Goal: Navigation & Orientation: Go to known website

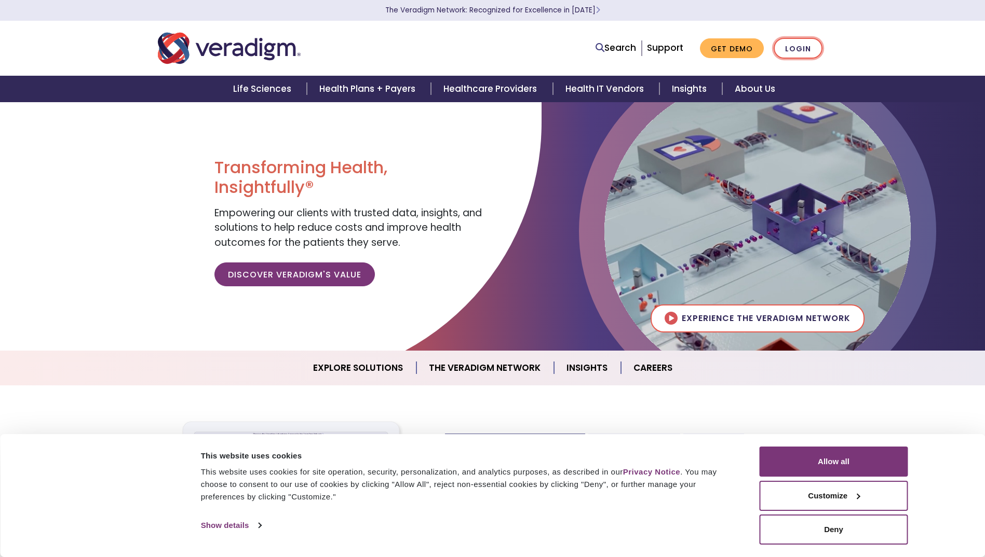
click at [799, 51] on link "Login" at bounding box center [797, 48] width 49 height 21
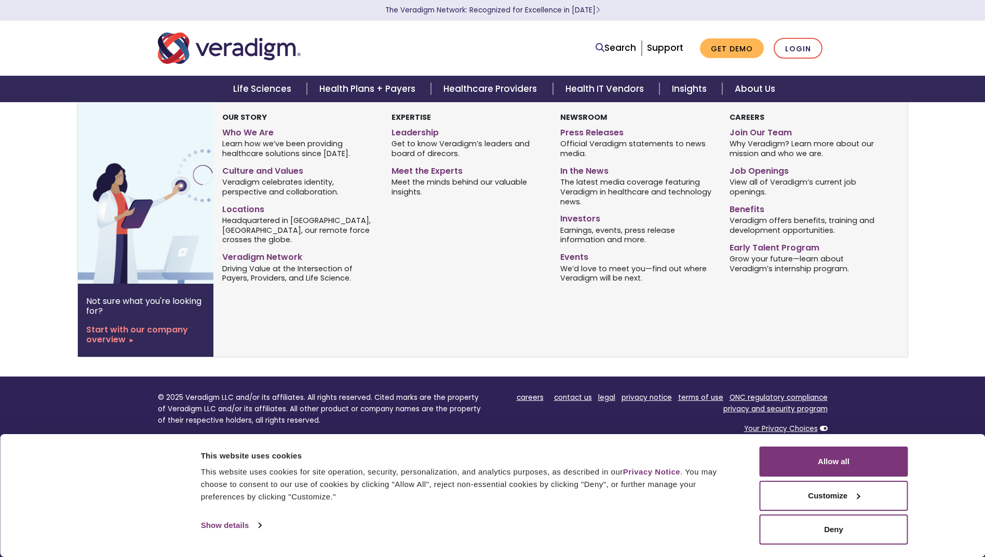
scroll to position [415, 0]
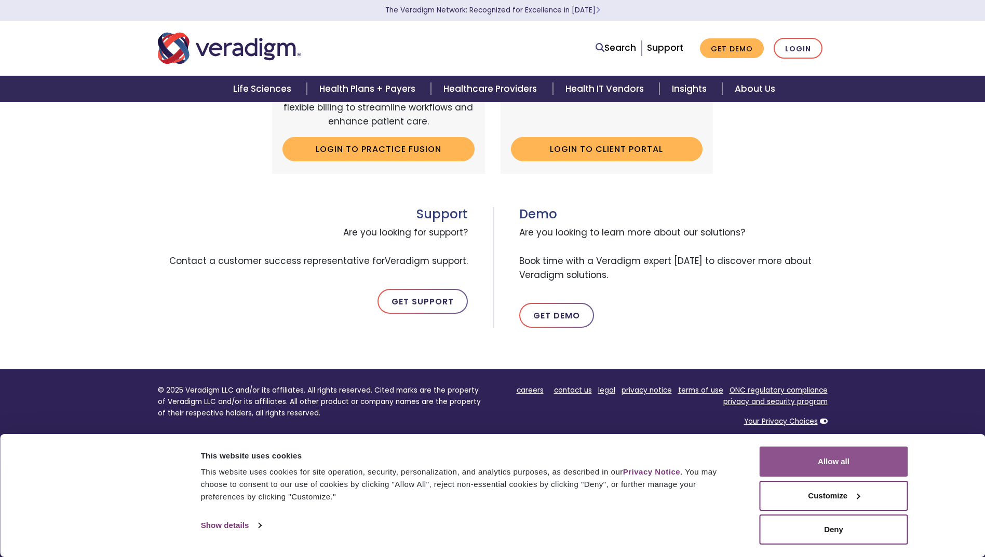
click at [838, 467] on button "Allow all" at bounding box center [833, 462] width 148 height 30
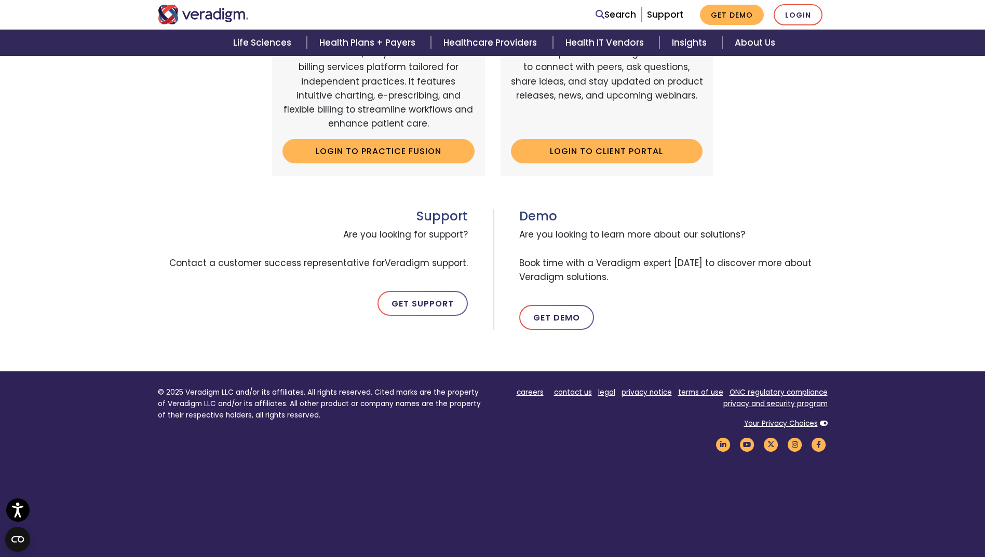
scroll to position [294, 0]
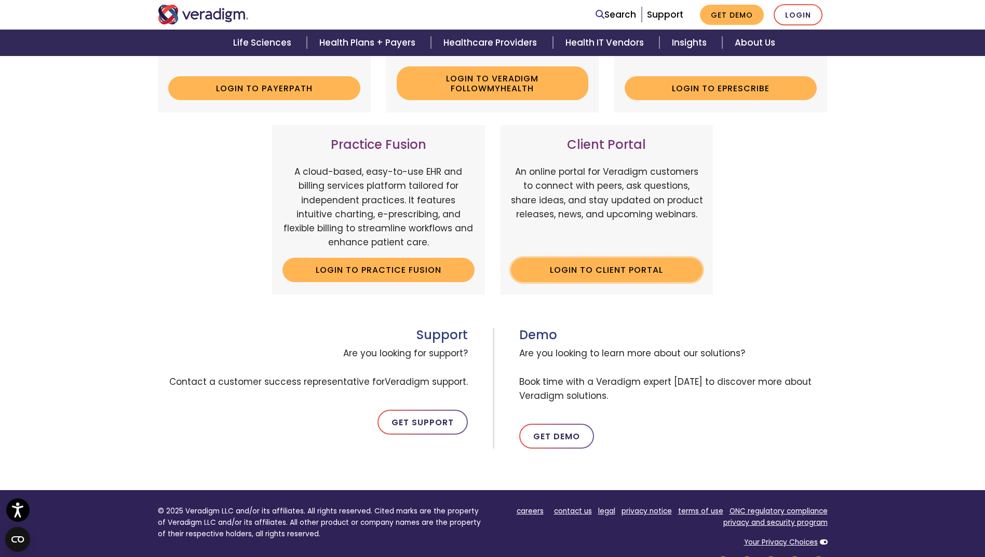
click at [616, 272] on link "Login to Client Portal" at bounding box center [607, 270] width 192 height 24
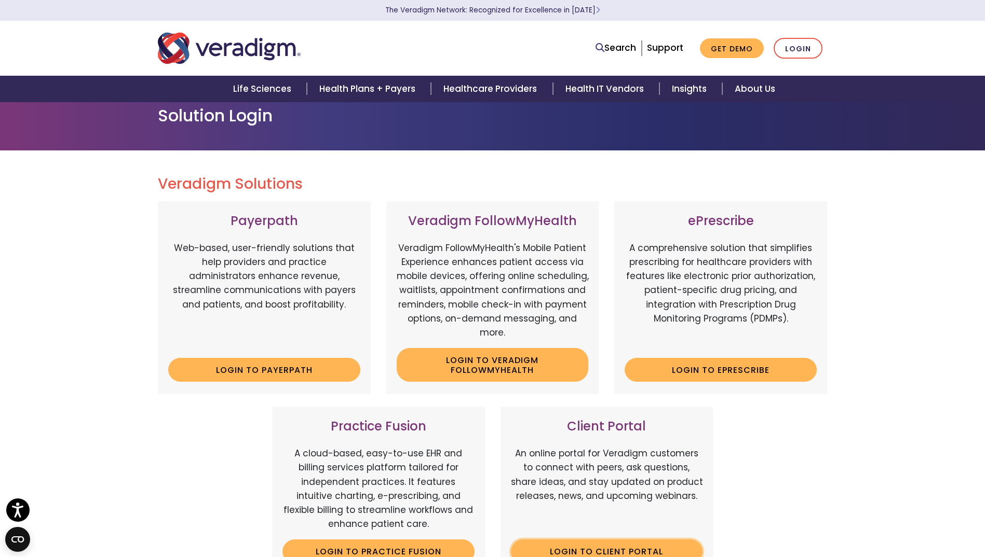
scroll to position [0, 0]
